Goal: Transaction & Acquisition: Obtain resource

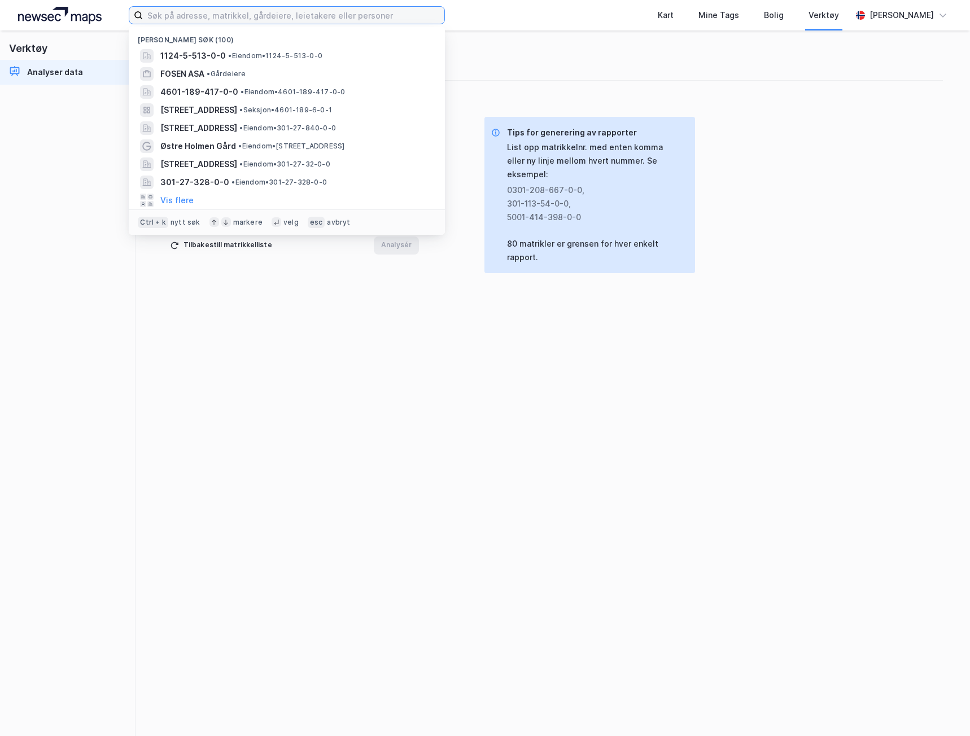
click at [179, 11] on input at bounding box center [293, 15] width 301 height 17
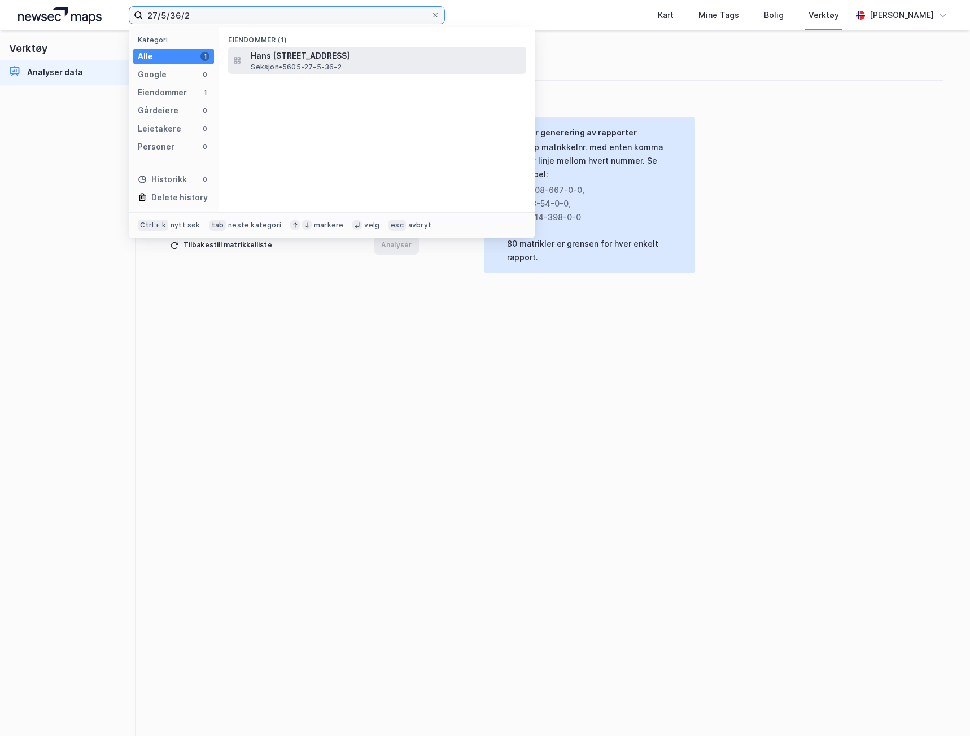
type input "27/5/36/2"
click at [279, 53] on span "Hans [STREET_ADDRESS]" at bounding box center [386, 56] width 271 height 14
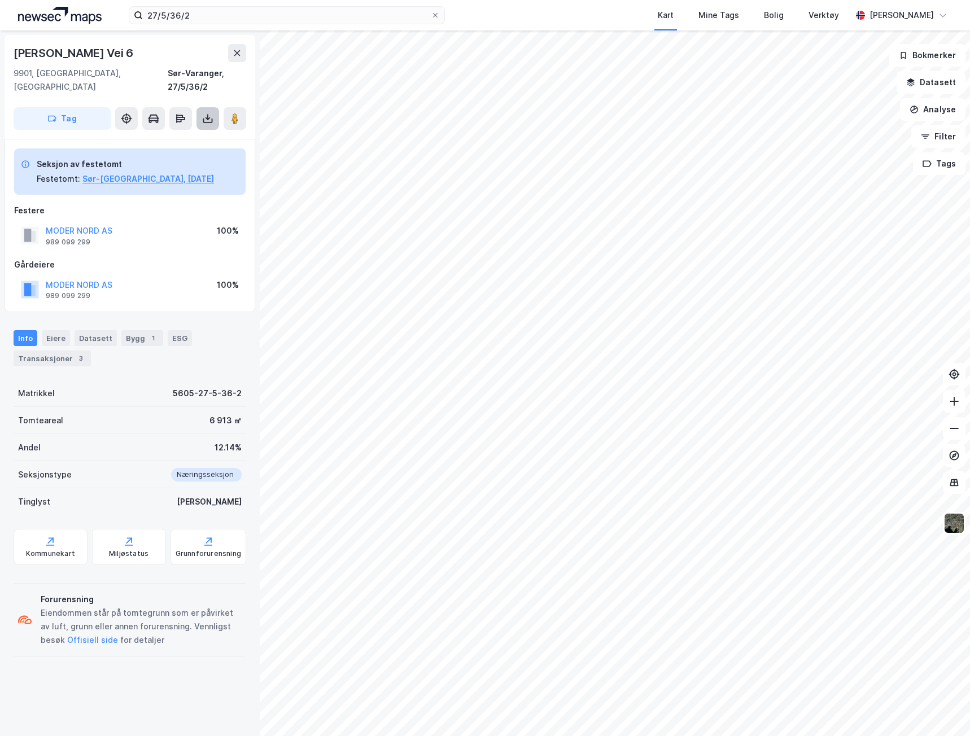
click at [205, 113] on icon at bounding box center [207, 118] width 11 height 11
click at [178, 137] on div "Last ned grunnbok" at bounding box center [151, 141] width 65 height 9
